Goal: Task Accomplishment & Management: Use online tool/utility

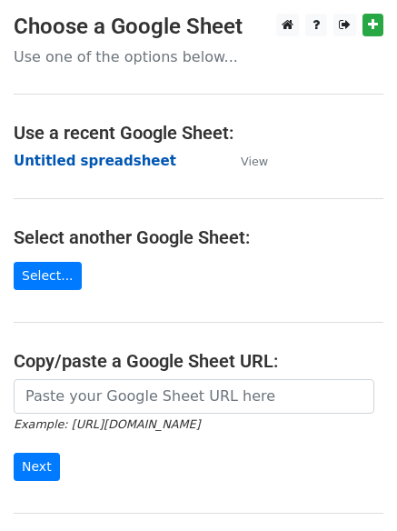
click at [43, 158] on strong "Untitled spreadsheet" at bounding box center [95, 161] width 163 height 16
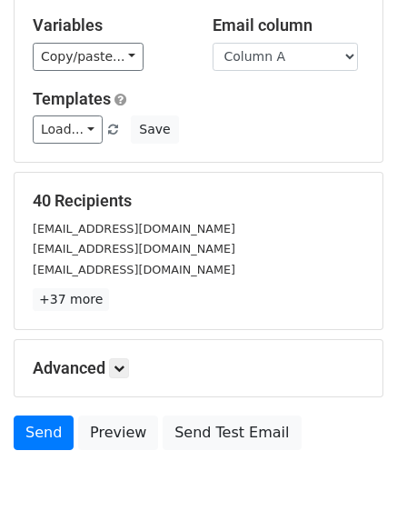
scroll to position [103, 0]
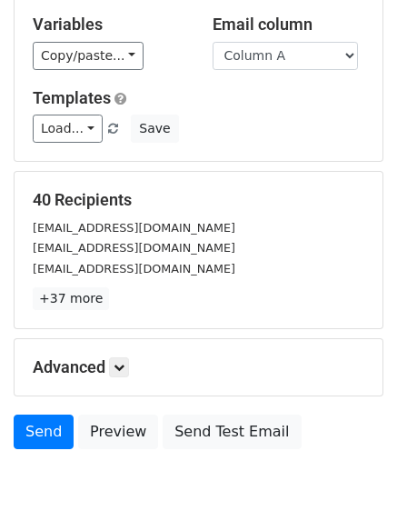
click at [122, 345] on div "Advanced Tracking Track Opens UTM Codes Track Clicks Filters Only include sprea…" at bounding box center [199, 367] width 368 height 56
click at [125, 371] on icon at bounding box center [119, 367] width 11 height 11
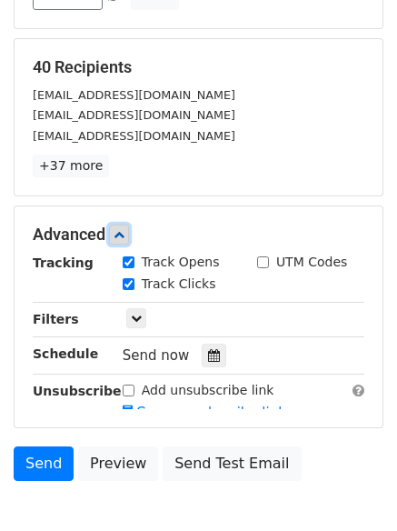
scroll to position [323, 0]
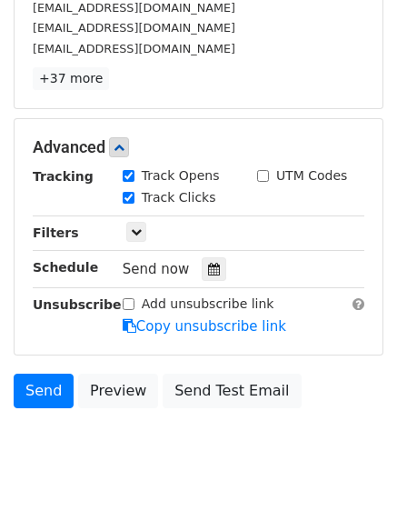
click at [208, 257] on div "Send now" at bounding box center [230, 269] width 214 height 25
click at [202, 280] on div at bounding box center [214, 269] width 25 height 24
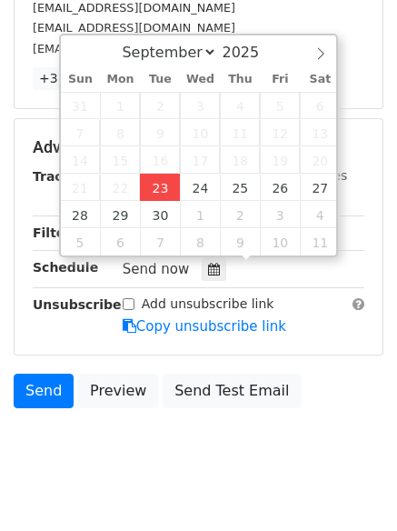
type input "2025-09-23 12:00"
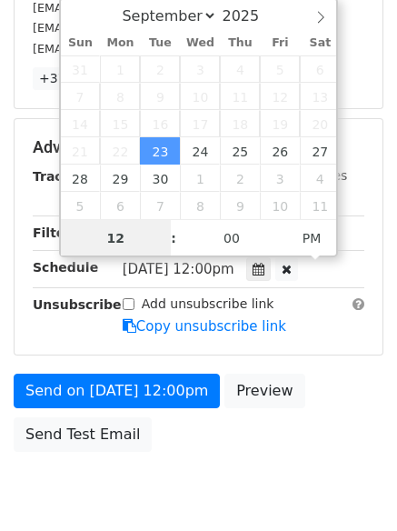
scroll to position [1, 0]
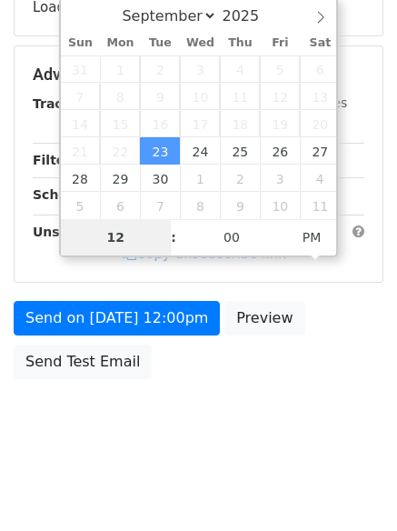
type input "4"
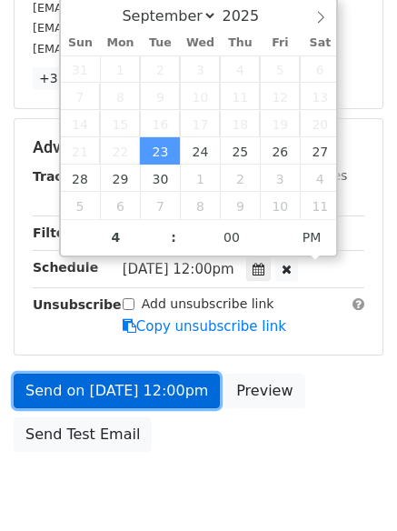
type input "2025-09-23 16:00"
click at [132, 385] on link "Send on Sep 23 at 12:00pm" at bounding box center [117, 391] width 206 height 35
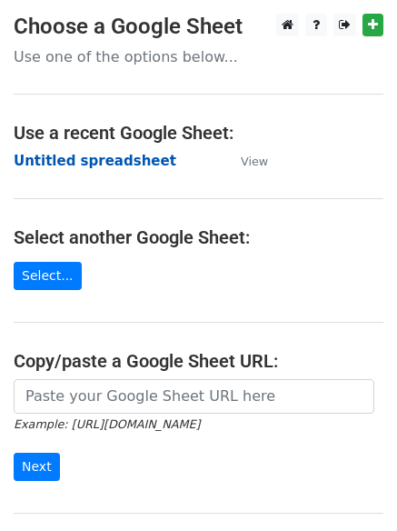
click at [58, 155] on strong "Untitled spreadsheet" at bounding box center [95, 161] width 163 height 16
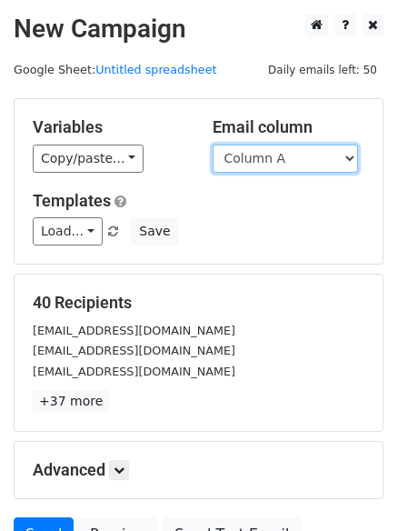
drag, startPoint x: 0, startPoint y: 0, endPoint x: 268, endPoint y: 172, distance: 318.5
click at [272, 162] on select "Column A Column B Column C Column D Column E" at bounding box center [285, 159] width 145 height 28
select select "Column B"
click at [213, 145] on select "Column A Column B Column C Column D Column E" at bounding box center [285, 159] width 145 height 28
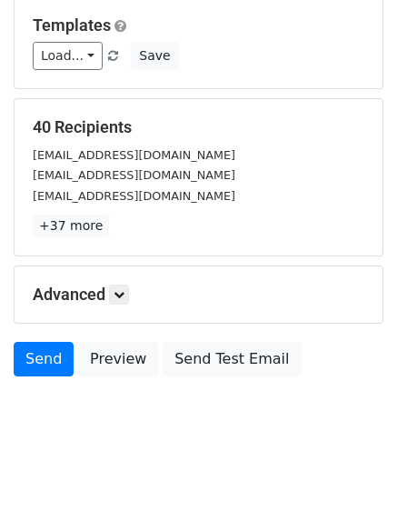
click at [135, 282] on div "Advanced Tracking Track Opens UTM Codes Track Clicks Filters Only include sprea…" at bounding box center [199, 294] width 368 height 56
click at [125, 293] on icon at bounding box center [119, 294] width 11 height 11
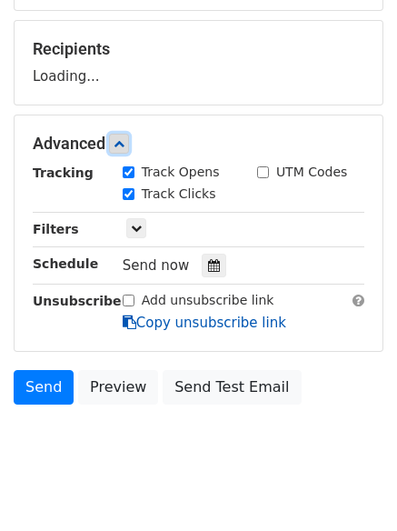
scroll to position [256, 0]
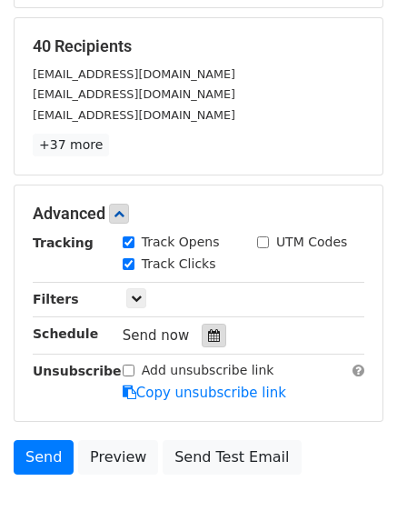
drag, startPoint x: 207, startPoint y: 331, endPoint x: 196, endPoint y: 330, distance: 10.9
click at [208, 332] on icon at bounding box center [214, 335] width 12 height 13
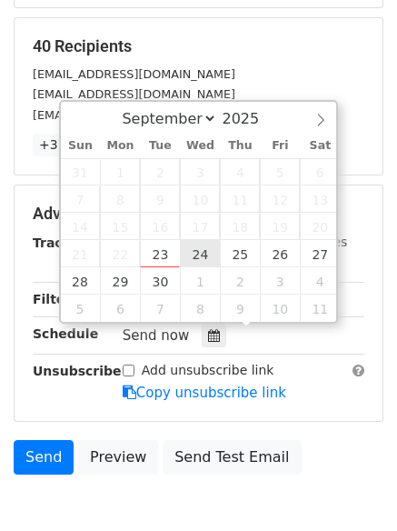
type input "2025-09-24 12:00"
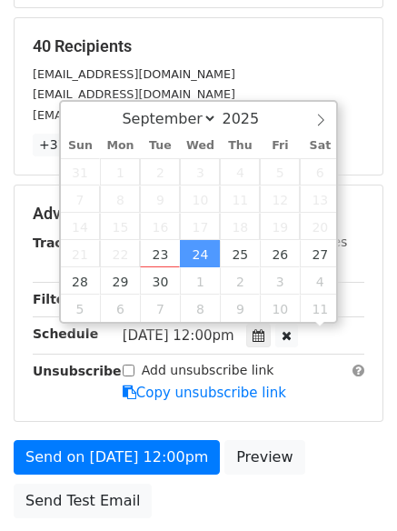
scroll to position [1, 0]
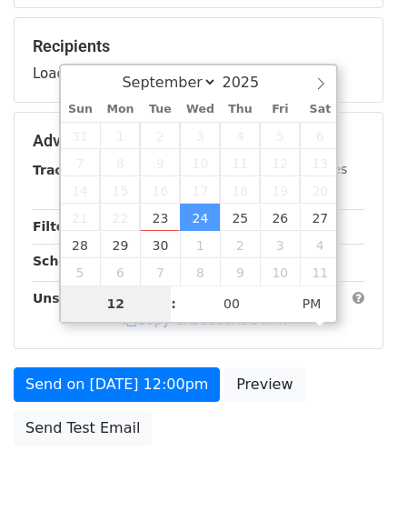
type input "5"
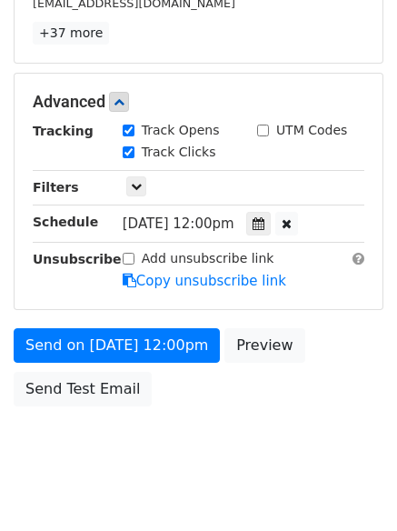
scroll to position [753, 0]
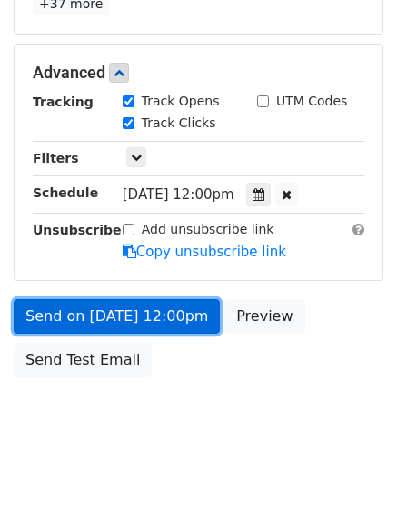
type input "2025-09-24 17:00"
click at [137, 312] on link "Send on Sep 24 at 12:00pm" at bounding box center [117, 316] width 206 height 35
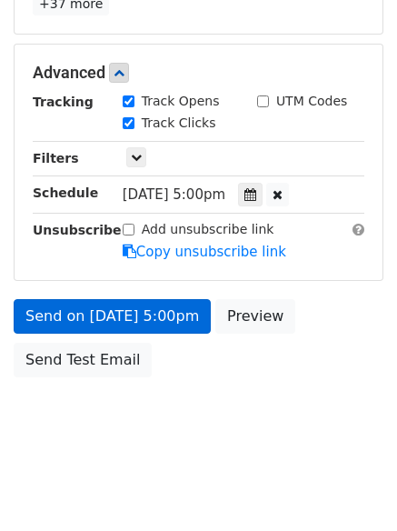
scroll to position [325, 0]
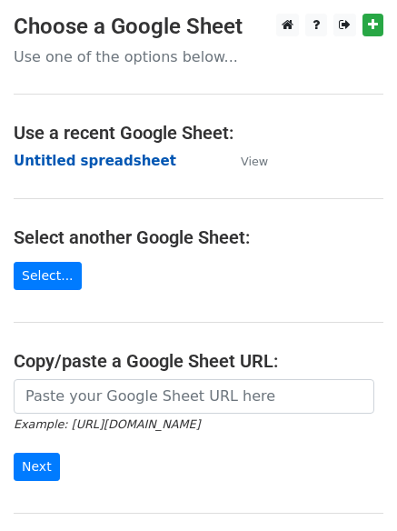
click at [55, 156] on strong "Untitled spreadsheet" at bounding box center [95, 161] width 163 height 16
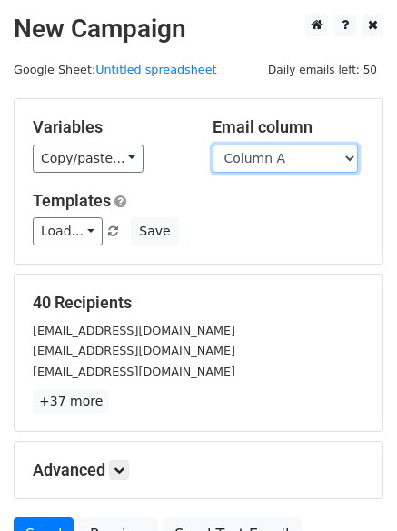
drag, startPoint x: 0, startPoint y: 0, endPoint x: 273, endPoint y: 166, distance: 319.5
click at [273, 159] on select "Column A Column B Column C Column D Column E" at bounding box center [285, 159] width 145 height 28
select select "Column C"
click at [213, 145] on select "Column A Column B Column C Column D Column E" at bounding box center [285, 159] width 145 height 28
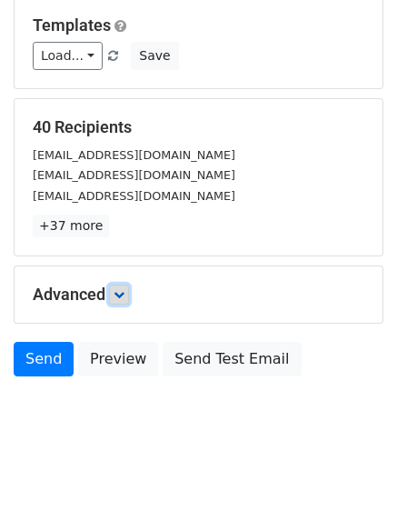
click at [119, 292] on icon at bounding box center [119, 294] width 11 height 11
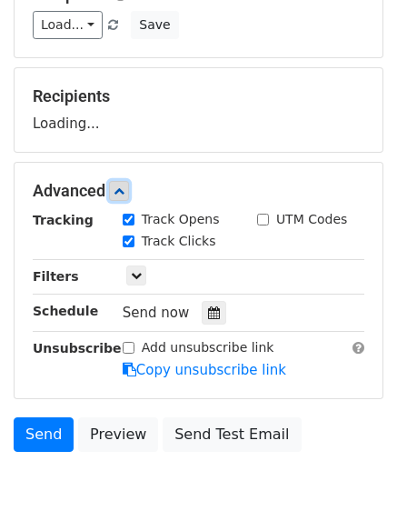
scroll to position [249, 0]
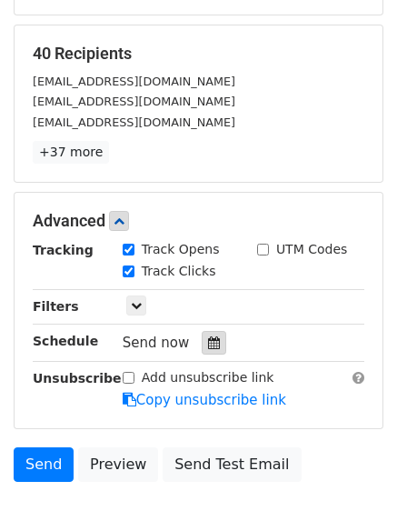
click at [208, 348] on icon at bounding box center [214, 342] width 12 height 13
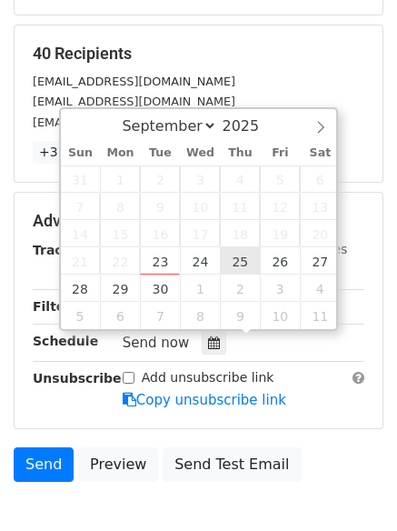
type input "2025-09-25 12:00"
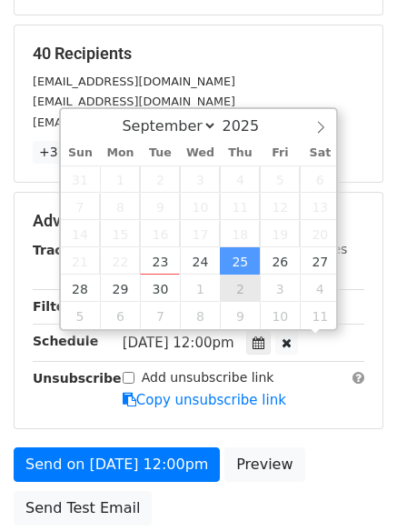
scroll to position [1, 0]
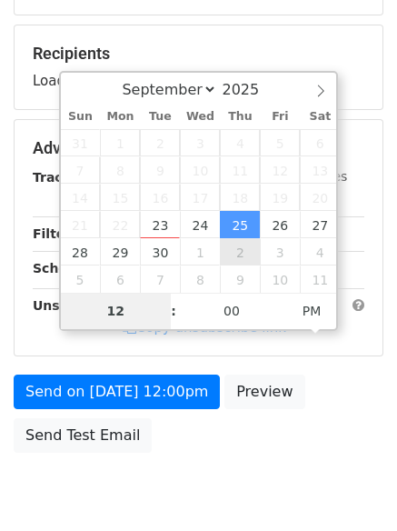
type input "6"
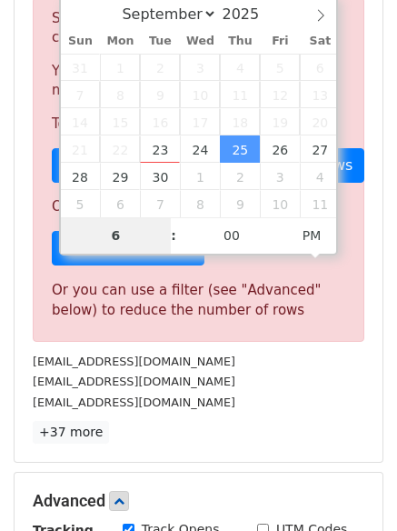
scroll to position [753, 0]
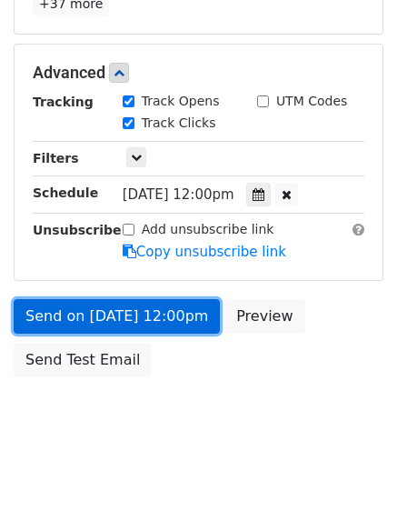
type input "2025-09-25 18:00"
click at [135, 300] on link "Send on Sep 25 at 12:00pm" at bounding box center [117, 316] width 206 height 35
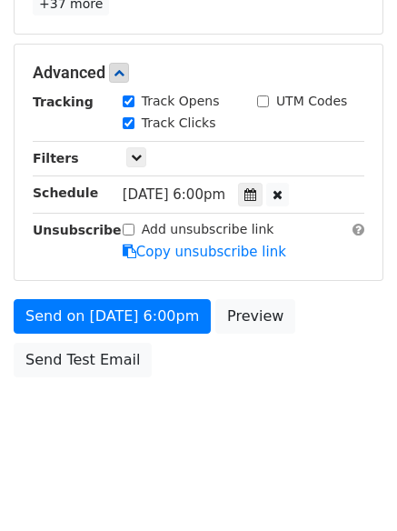
scroll to position [325, 0]
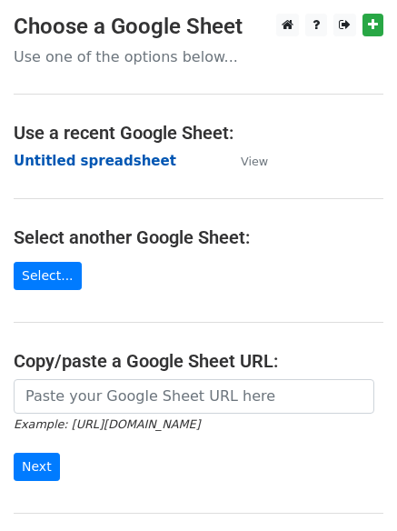
click at [55, 156] on strong "Untitled spreadsheet" at bounding box center [95, 161] width 163 height 16
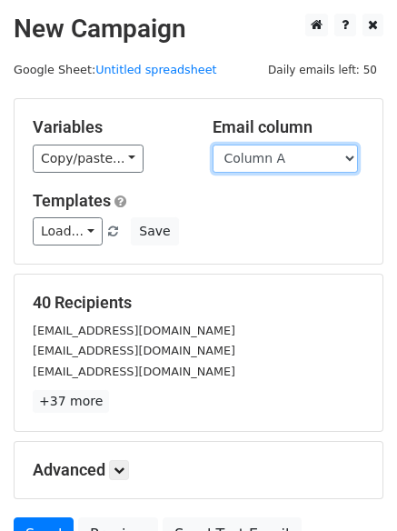
click at [290, 153] on select "Column A Column B Column C Column D Column E" at bounding box center [285, 159] width 145 height 28
select select "Column D"
click at [213, 145] on select "Column A Column B Column C Column D Column E" at bounding box center [285, 159] width 145 height 28
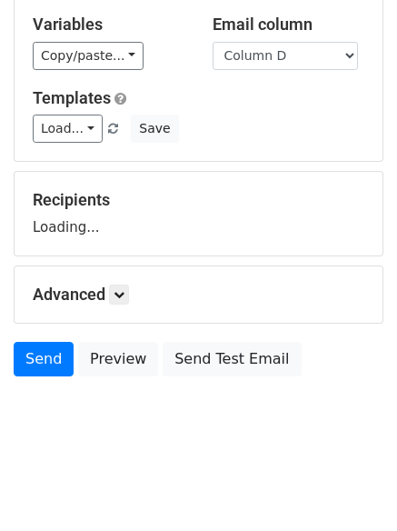
click at [130, 280] on div "Advanced Tracking Track Opens UTM Codes Track Clicks Filters Only include sprea…" at bounding box center [199, 294] width 368 height 56
drag, startPoint x: 126, startPoint y: 292, endPoint x: 124, endPoint y: 301, distance: 9.5
click at [125, 294] on icon at bounding box center [119, 294] width 11 height 11
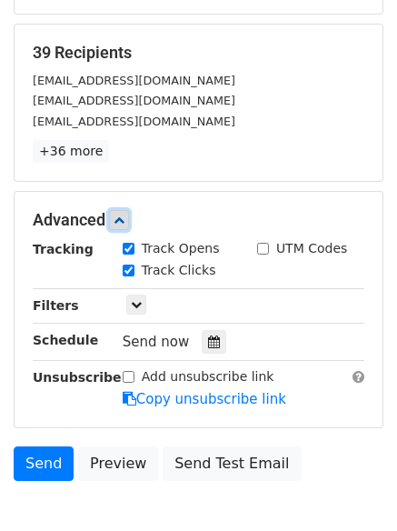
scroll to position [251, 0]
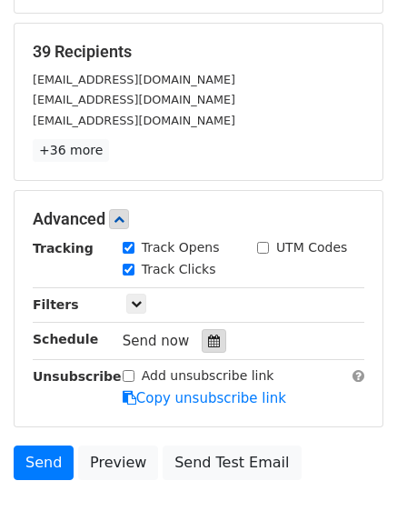
click at [203, 349] on div at bounding box center [214, 341] width 25 height 24
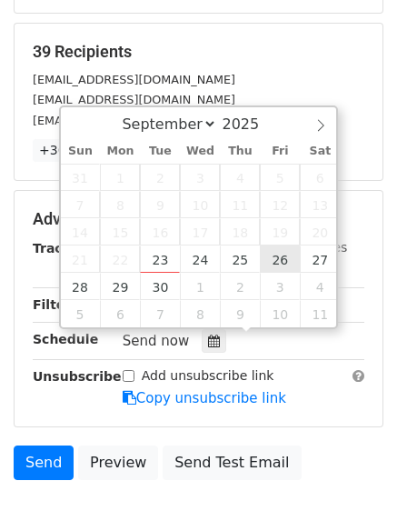
type input "2025-09-26 12:00"
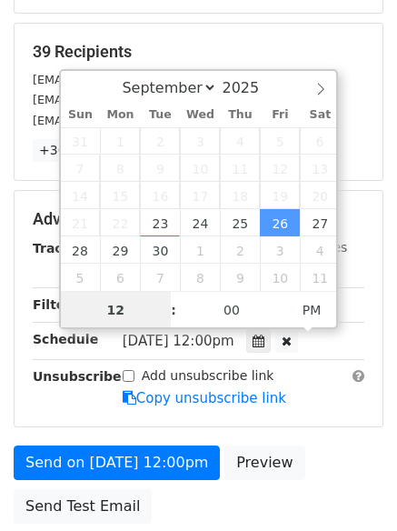
scroll to position [1, 0]
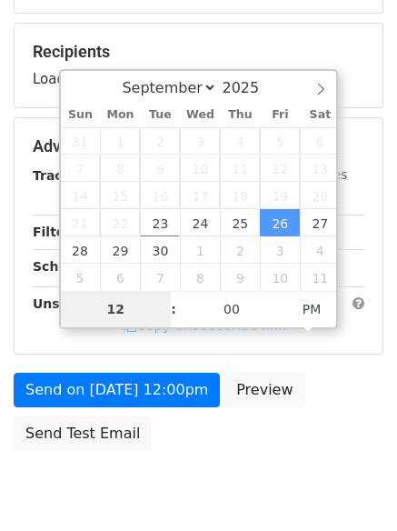
type input "7"
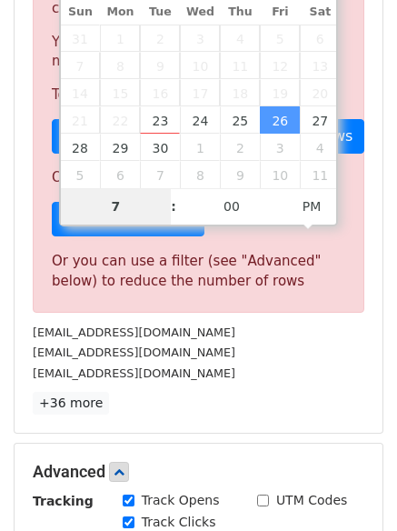
scroll to position [753, 0]
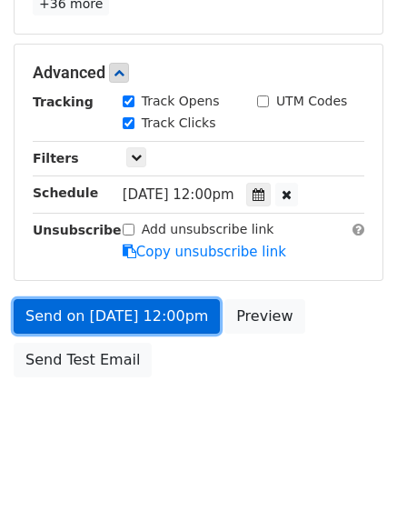
type input "2025-09-26 19:00"
click at [140, 315] on link "Send on Sep 26 at 12:00pm" at bounding box center [117, 316] width 206 height 35
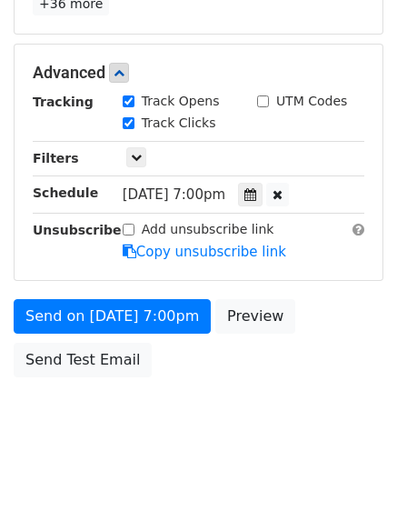
scroll to position [325, 0]
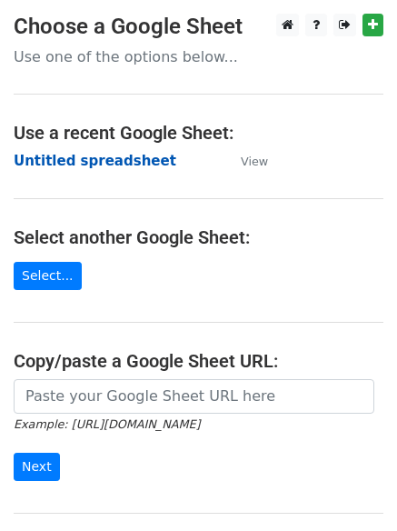
click at [77, 165] on strong "Untitled spreadsheet" at bounding box center [95, 161] width 163 height 16
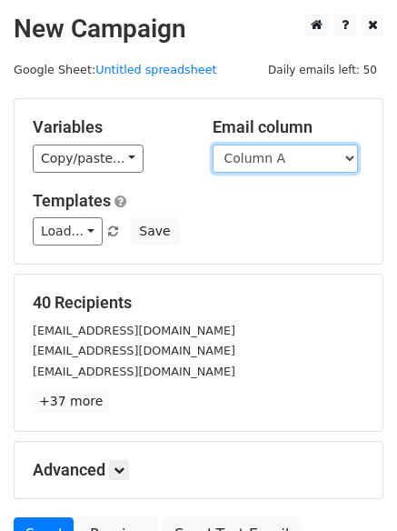
drag, startPoint x: 0, startPoint y: 0, endPoint x: 267, endPoint y: 166, distance: 314.9
click at [267, 166] on select "Column A Column B Column C Column D Column E" at bounding box center [285, 159] width 145 height 28
select select "Column E"
click at [213, 145] on select "Column A Column B Column C Column D Column E" at bounding box center [285, 159] width 145 height 28
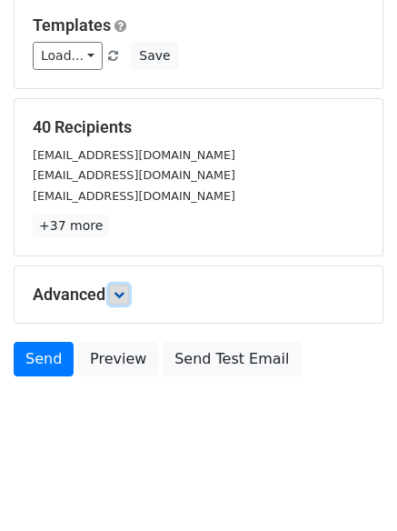
click at [125, 299] on icon at bounding box center [119, 294] width 11 height 11
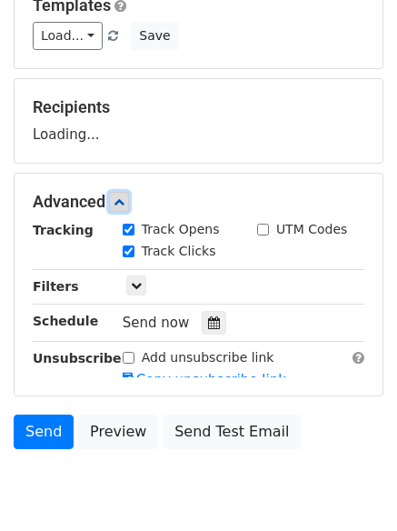
scroll to position [241, 0]
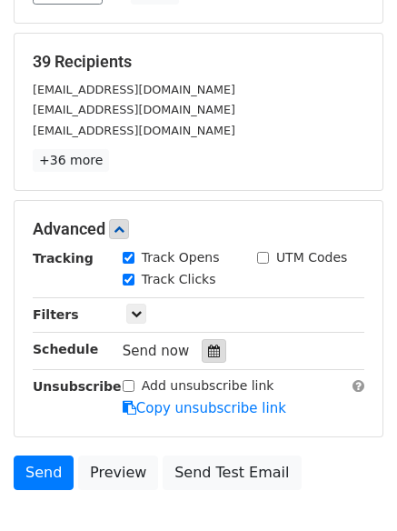
click at [208, 356] on icon at bounding box center [214, 351] width 12 height 13
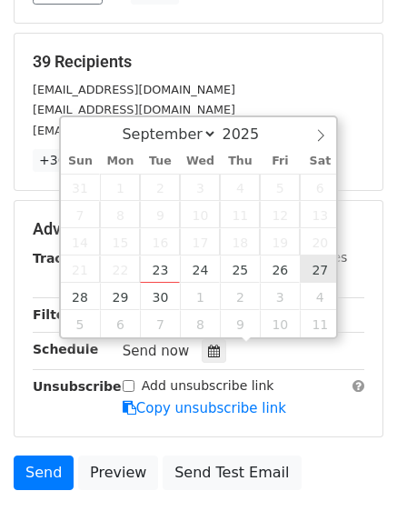
type input "[DATE] 12:00"
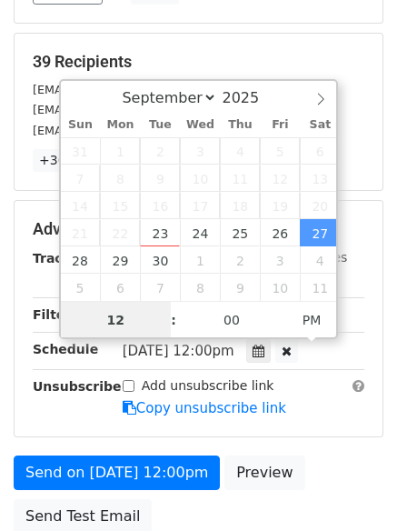
scroll to position [1, 0]
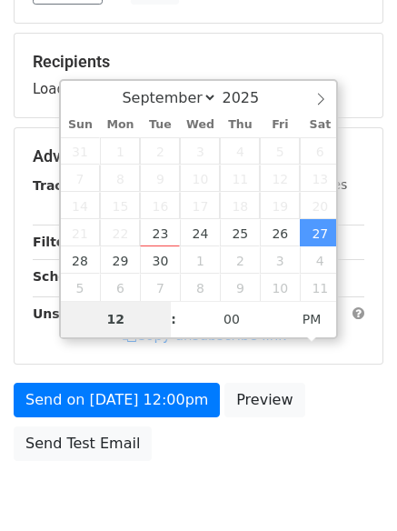
type input "8"
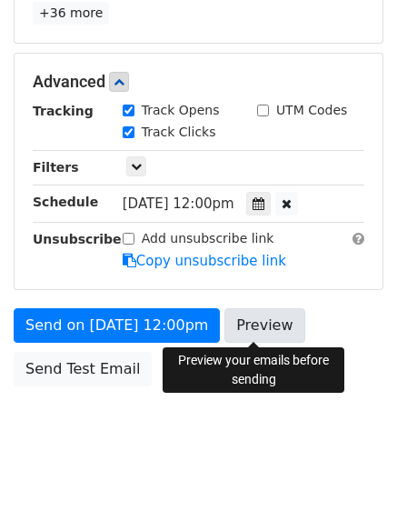
scroll to position [753, 0]
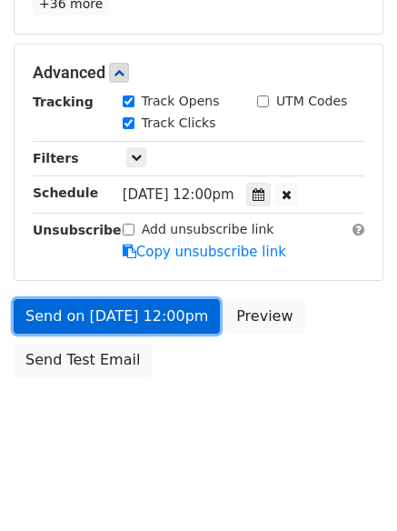
type input "[DATE] 20:00"
click at [125, 313] on link "Send on [DATE] 12:00pm" at bounding box center [117, 316] width 206 height 35
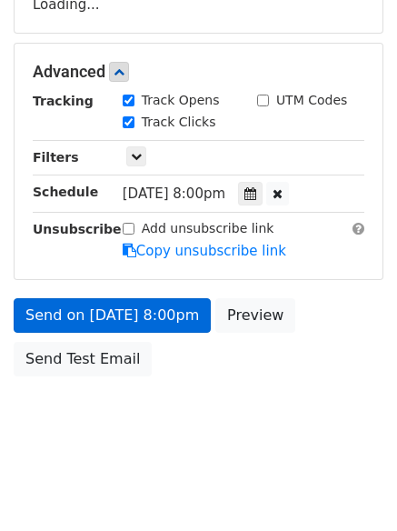
scroll to position [325, 0]
